Goal: Check status: Check status

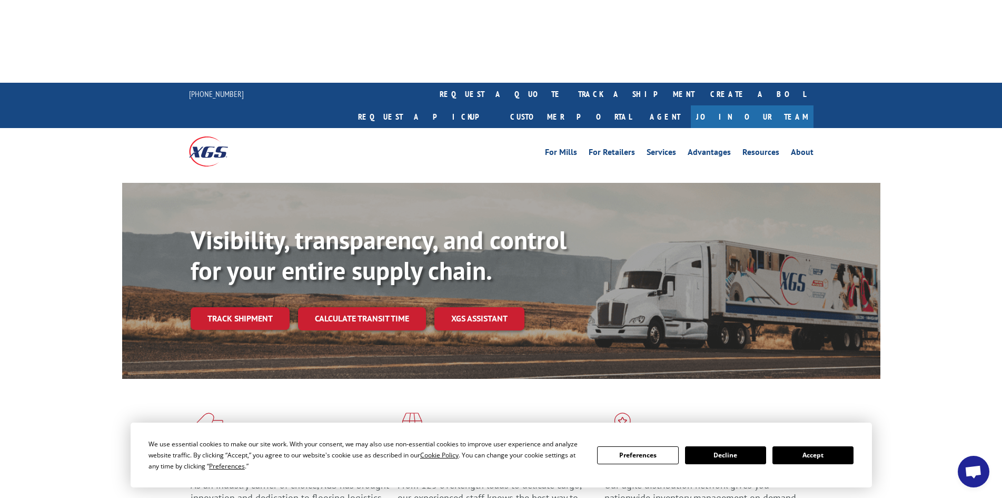
click at [795, 451] on button "Accept" at bounding box center [813, 455] width 81 height 18
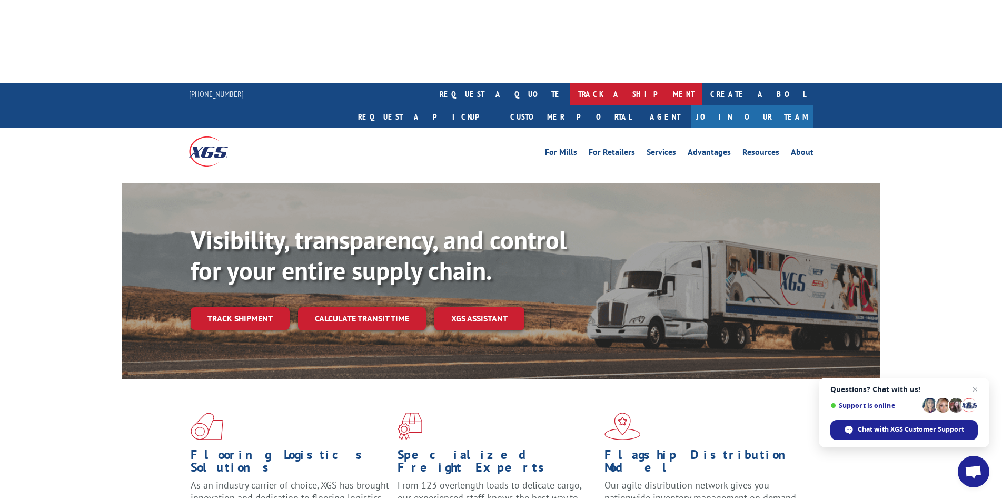
click at [570, 83] on link "track a shipment" at bounding box center [636, 94] width 132 height 23
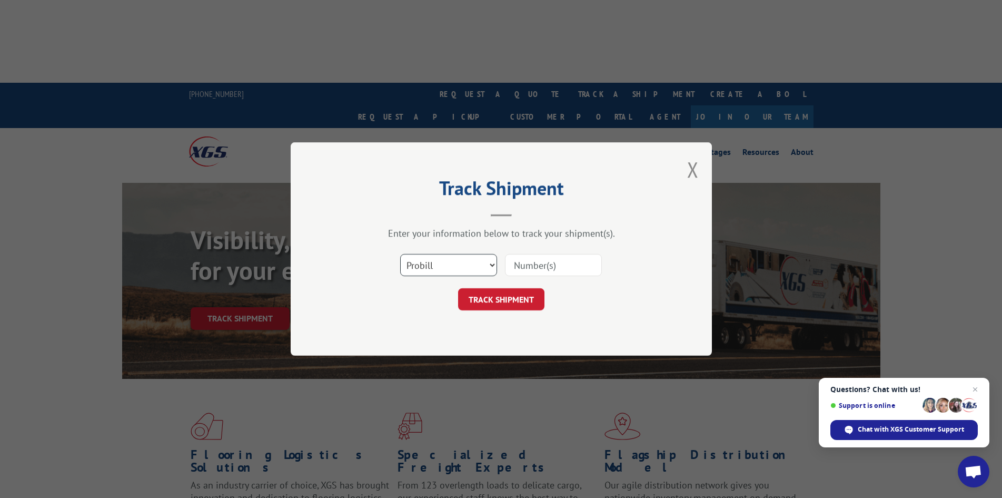
click at [462, 270] on select "Select category... Probill BOL PO" at bounding box center [448, 265] width 97 height 22
click at [400, 254] on select "Select category... Probill BOL PO" at bounding box center [448, 265] width 97 height 22
click at [548, 259] on input at bounding box center [553, 265] width 97 height 22
type input "17402739"
click button "TRACK SHIPMENT" at bounding box center [501, 299] width 86 height 22
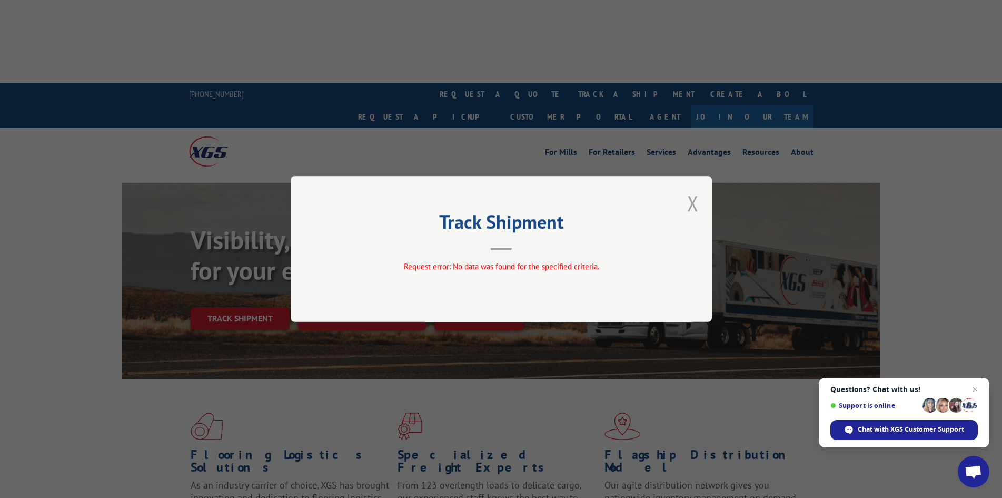
click at [691, 199] on button "Close modal" at bounding box center [693, 203] width 12 height 28
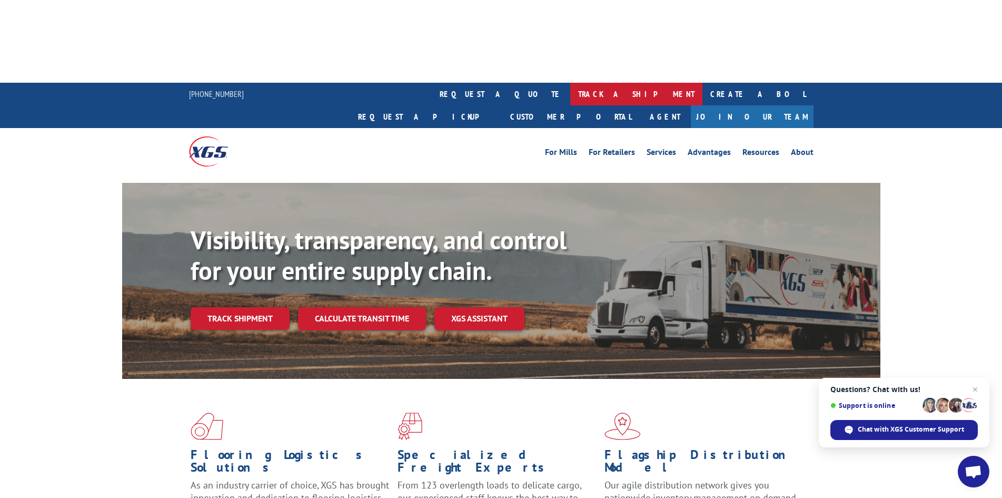
click at [570, 83] on link "track a shipment" at bounding box center [636, 94] width 132 height 23
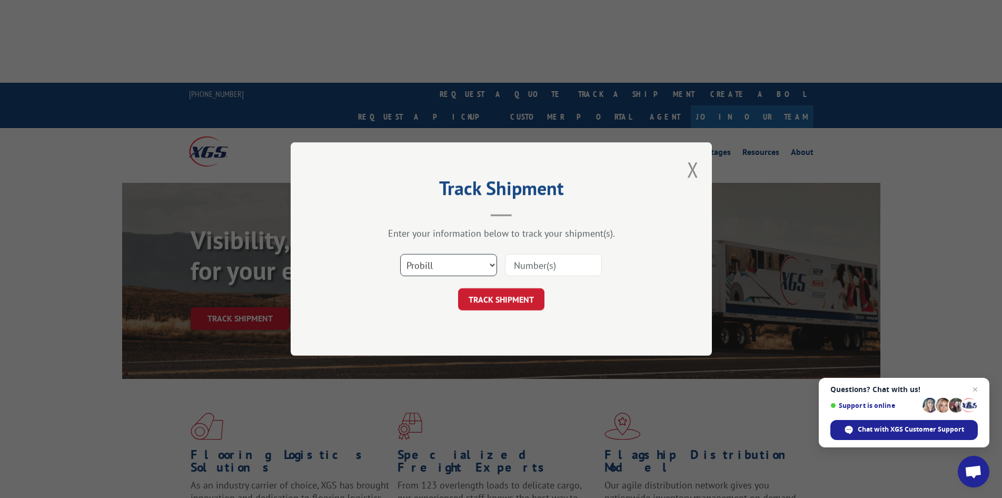
click at [439, 263] on select "Select category... Probill BOL PO" at bounding box center [448, 265] width 97 height 22
select select "bol"
click at [400, 254] on select "Select category... Probill BOL PO" at bounding box center [448, 265] width 97 height 22
click at [534, 267] on input at bounding box center [553, 265] width 97 height 22
type input "17402739"
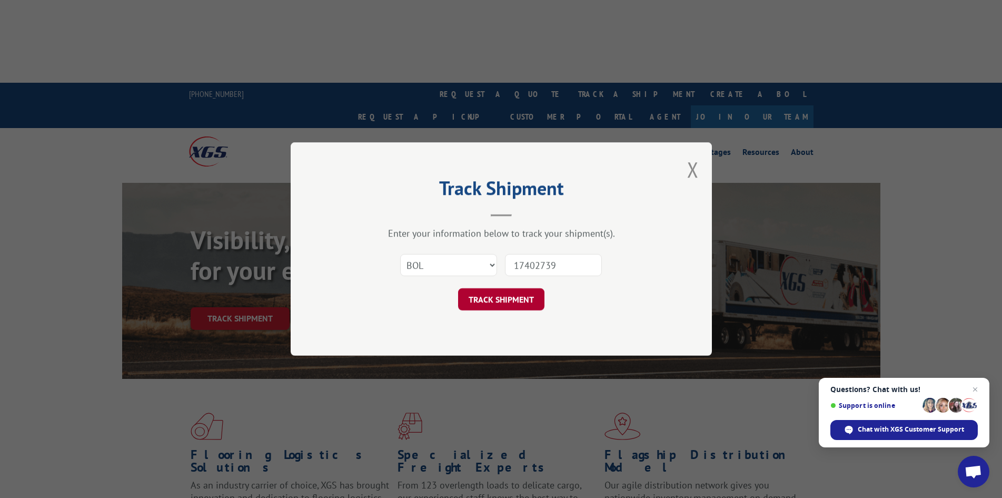
click at [485, 302] on button "TRACK SHIPMENT" at bounding box center [501, 299] width 86 height 22
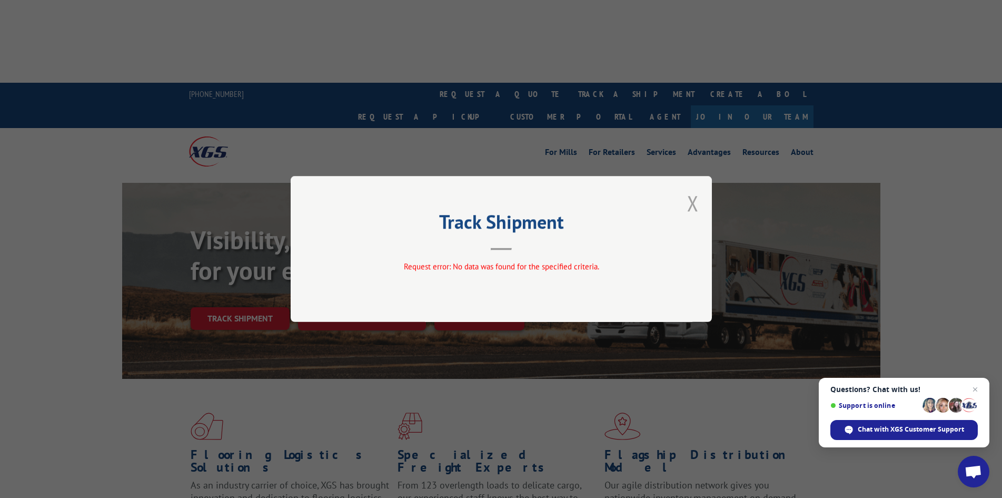
click at [688, 205] on button "Close modal" at bounding box center [693, 203] width 12 height 28
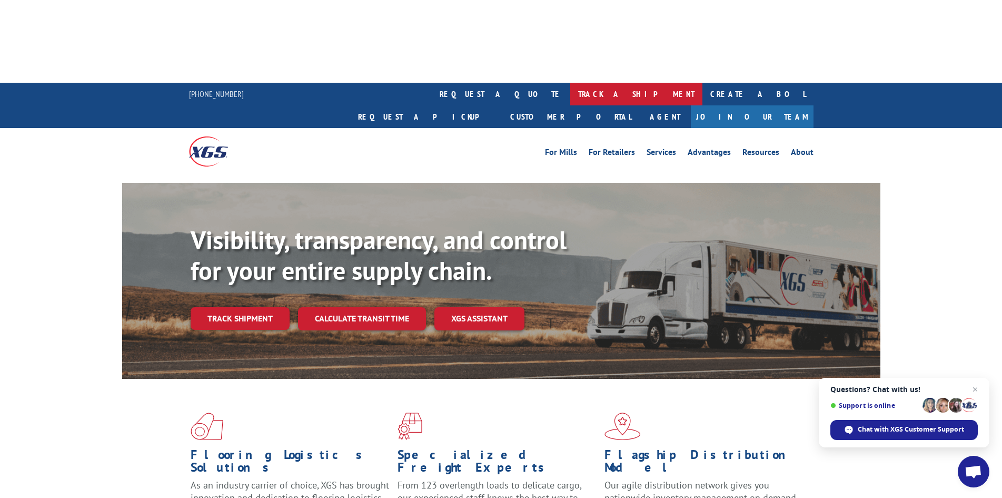
click at [570, 83] on link "track a shipment" at bounding box center [636, 94] width 132 height 23
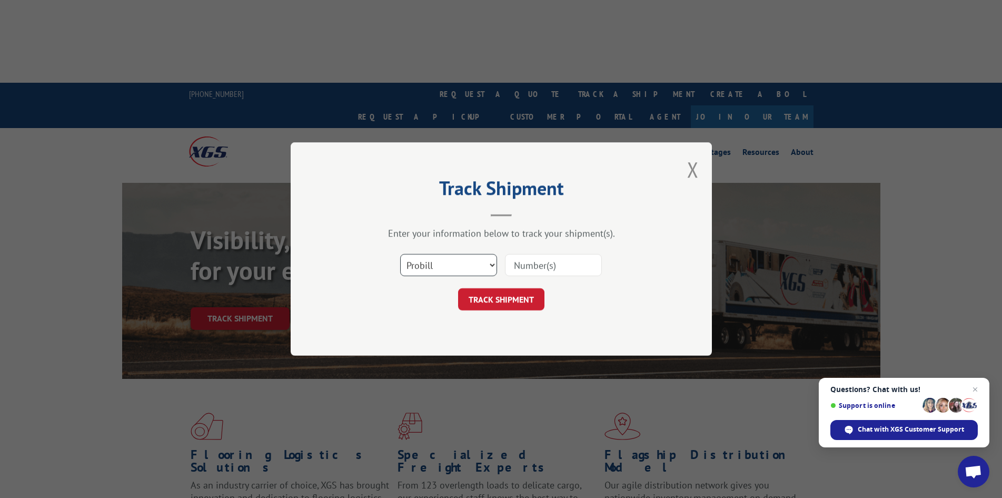
click at [424, 270] on select "Select category... Probill BOL PO" at bounding box center [448, 265] width 97 height 22
select select "po"
click at [400, 254] on select "Select category... Probill BOL PO" at bounding box center [448, 265] width 97 height 22
click at [552, 257] on input at bounding box center [553, 265] width 97 height 22
type input "17402739"
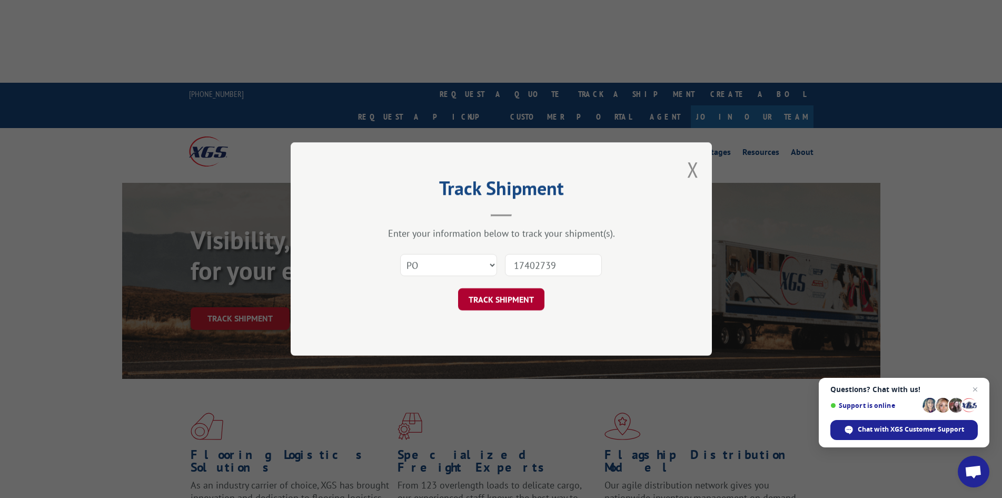
click at [519, 303] on button "TRACK SHIPMENT" at bounding box center [501, 299] width 86 height 22
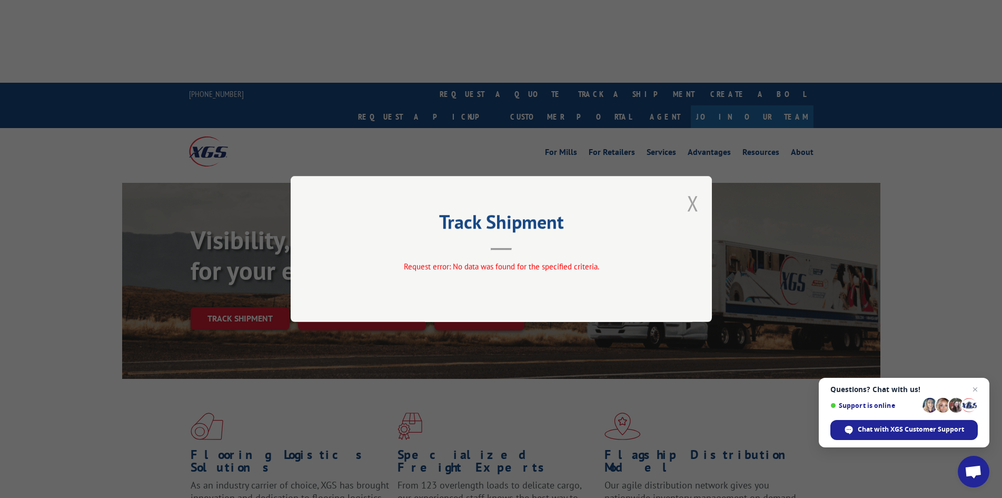
click at [698, 203] on button "Close modal" at bounding box center [693, 203] width 12 height 28
